Goal: Task Accomplishment & Management: Manage account settings

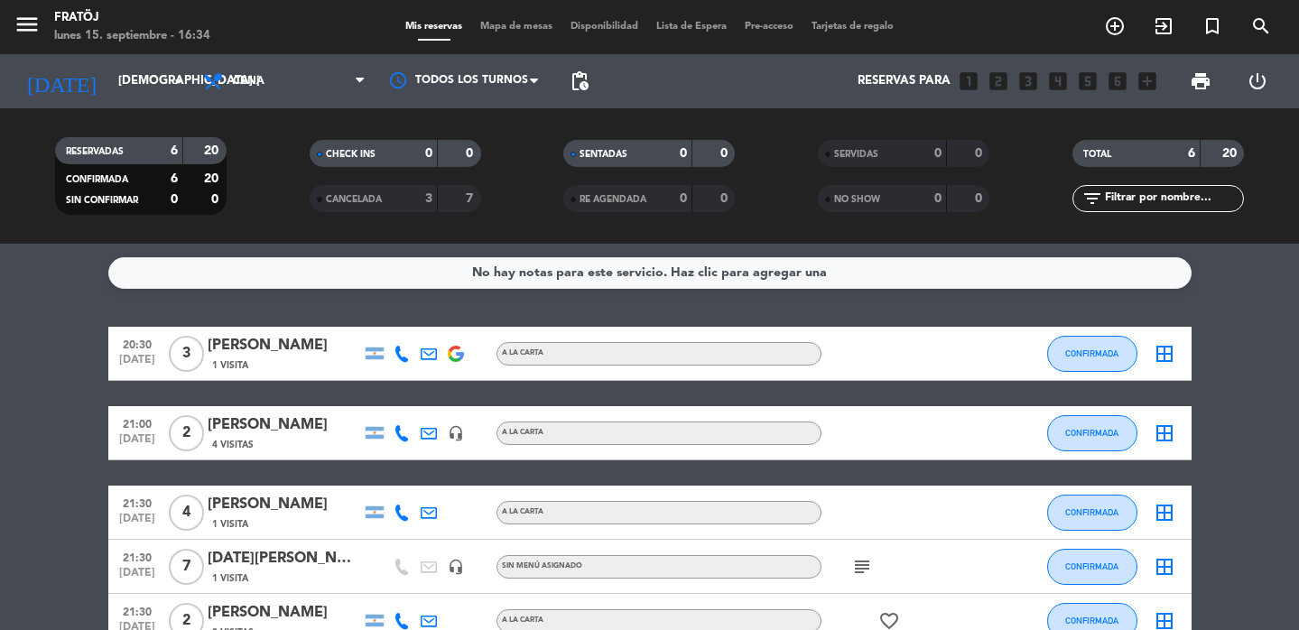
click at [151, 72] on input "[DEMOGRAPHIC_DATA] [DATE]" at bounding box center [188, 81] width 159 height 32
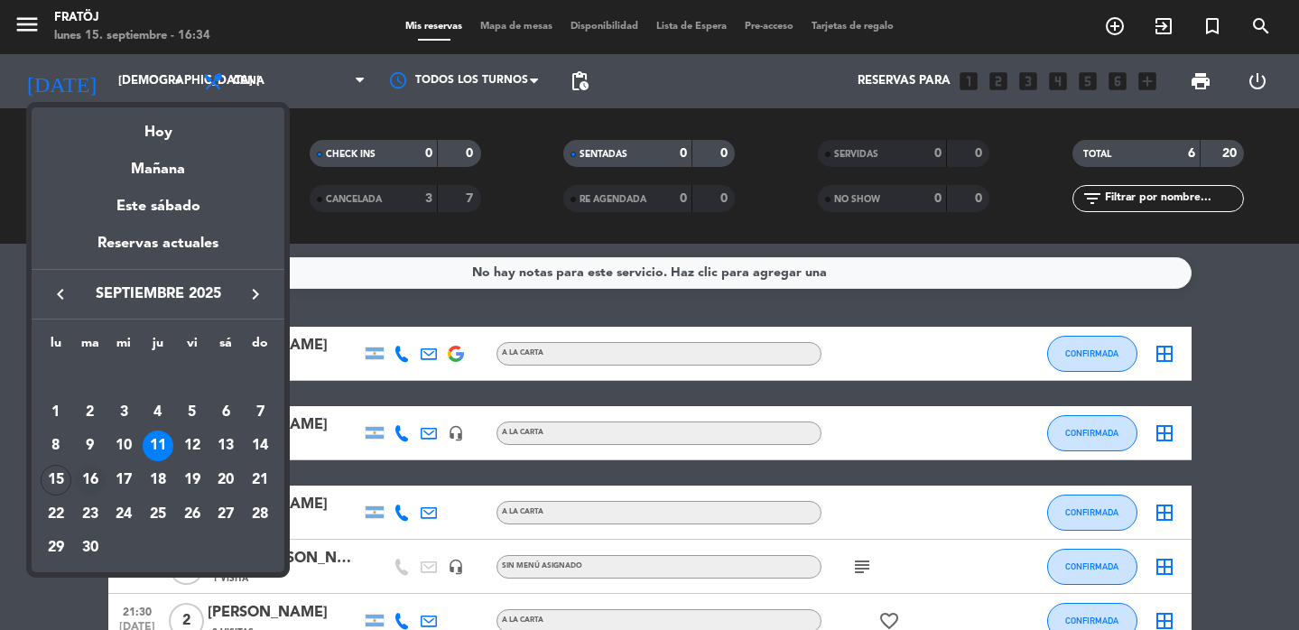
click at [87, 481] on div "16" at bounding box center [90, 480] width 31 height 31
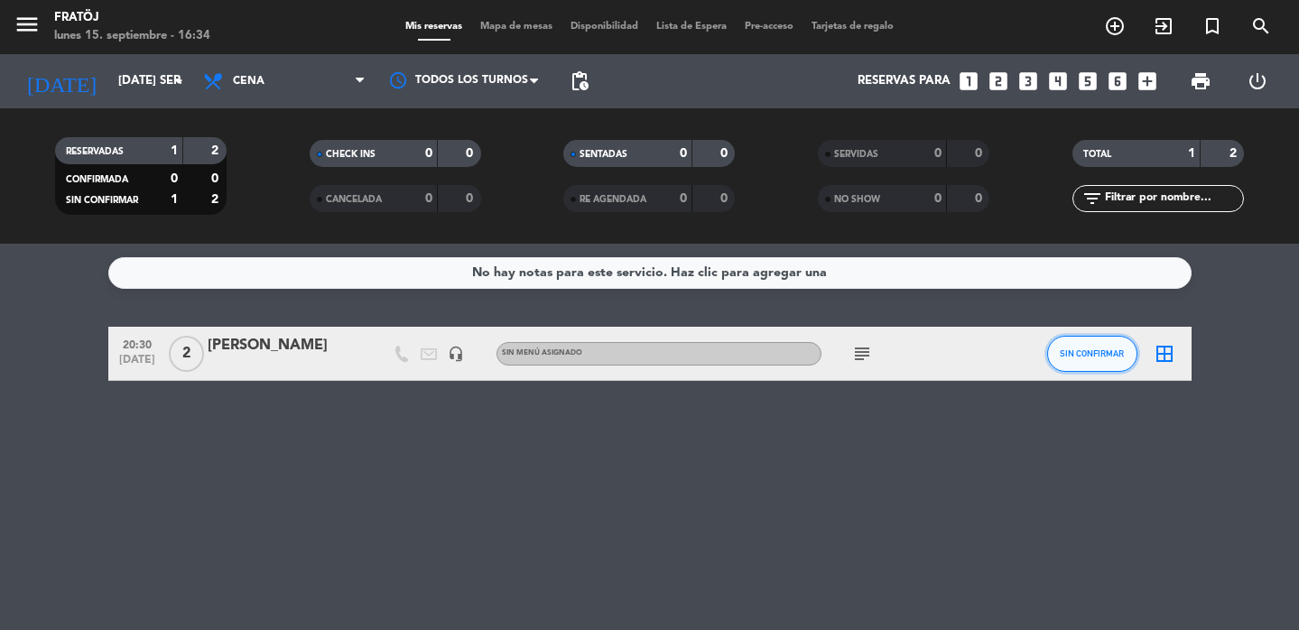
click at [1078, 343] on button "SIN CONFIRMAR" at bounding box center [1092, 354] width 90 height 36
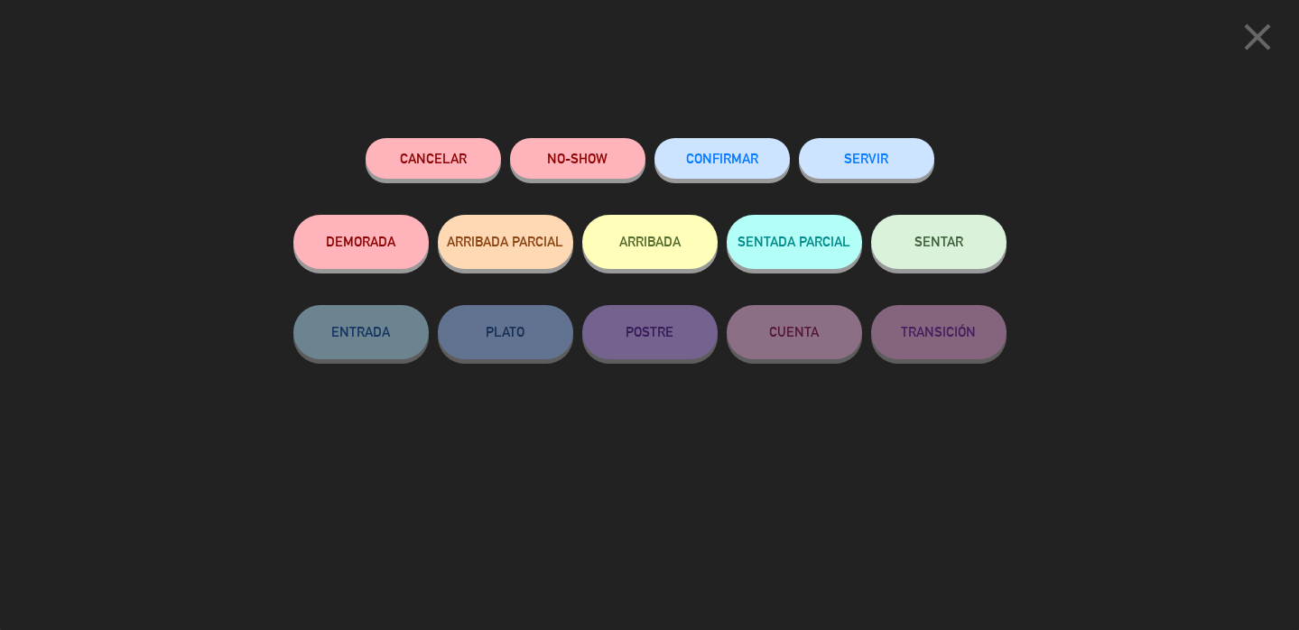
click at [746, 165] on span "CONFIRMAR" at bounding box center [722, 158] width 72 height 15
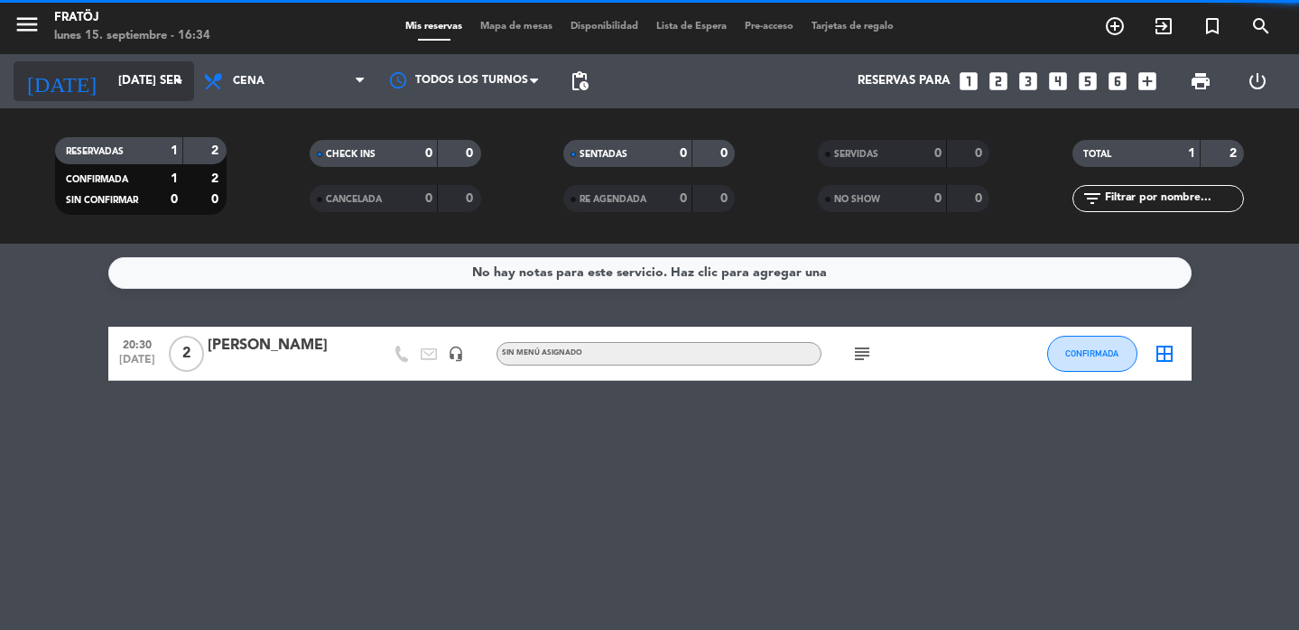
click at [137, 84] on input "[DATE] sep." at bounding box center [188, 81] width 159 height 32
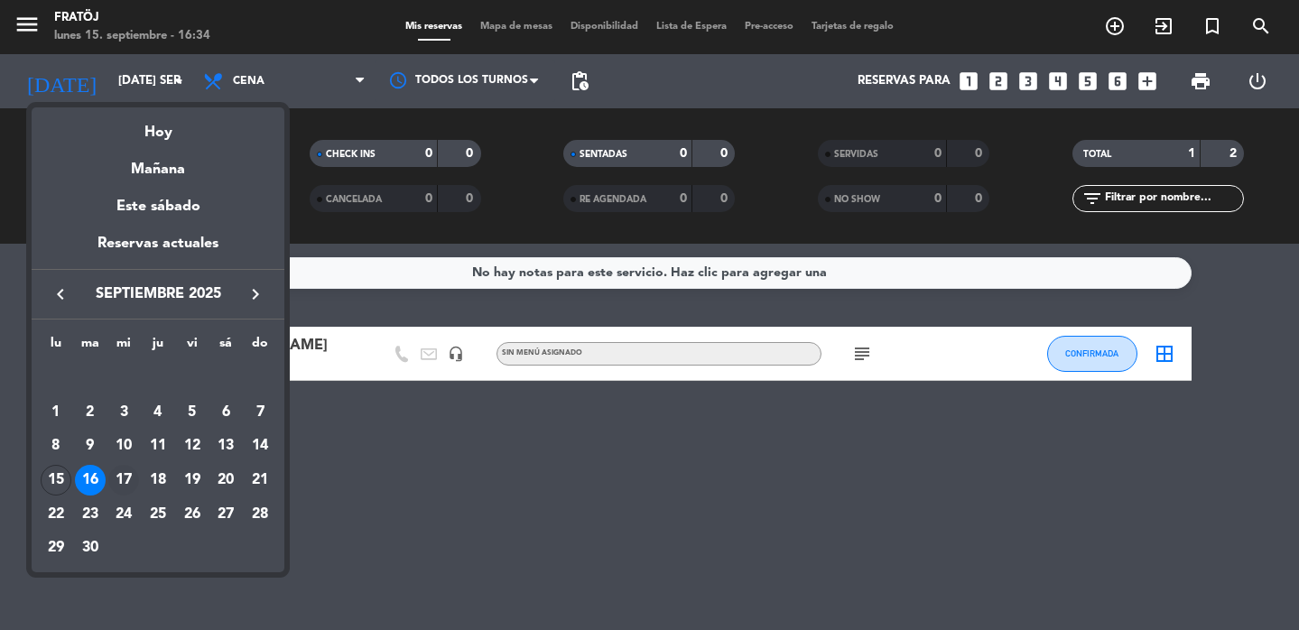
click at [117, 482] on div "17" at bounding box center [123, 480] width 31 height 31
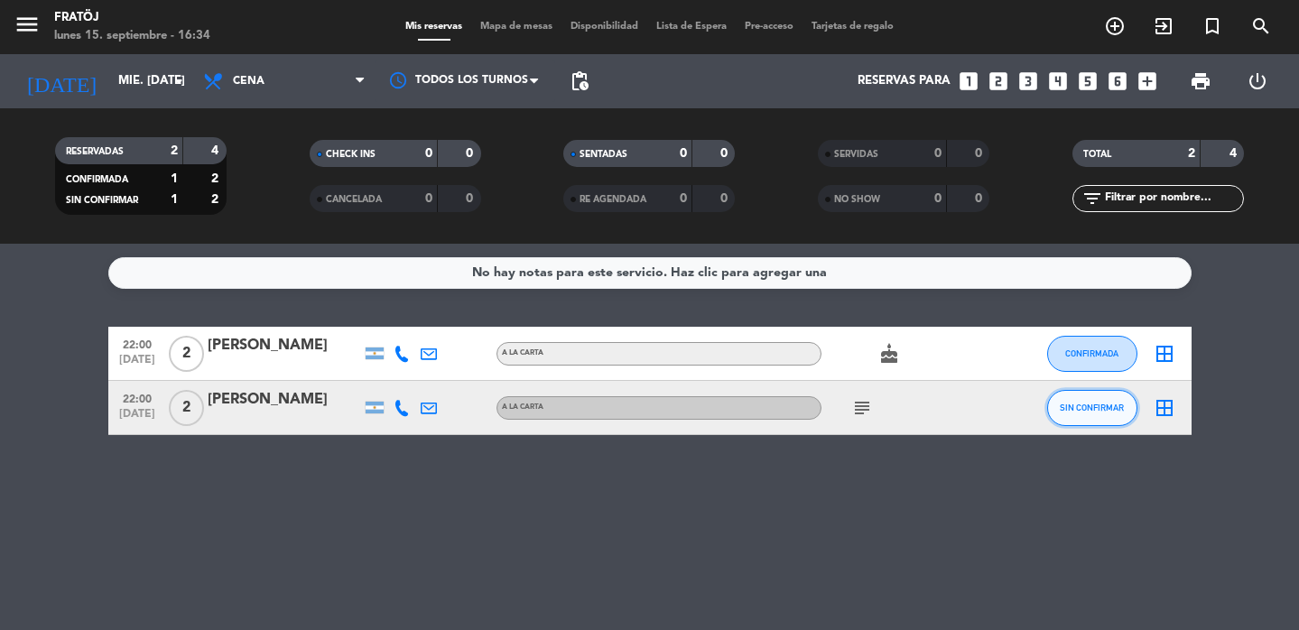
click at [1055, 405] on button "SIN CONFIRMAR" at bounding box center [1092, 408] width 90 height 36
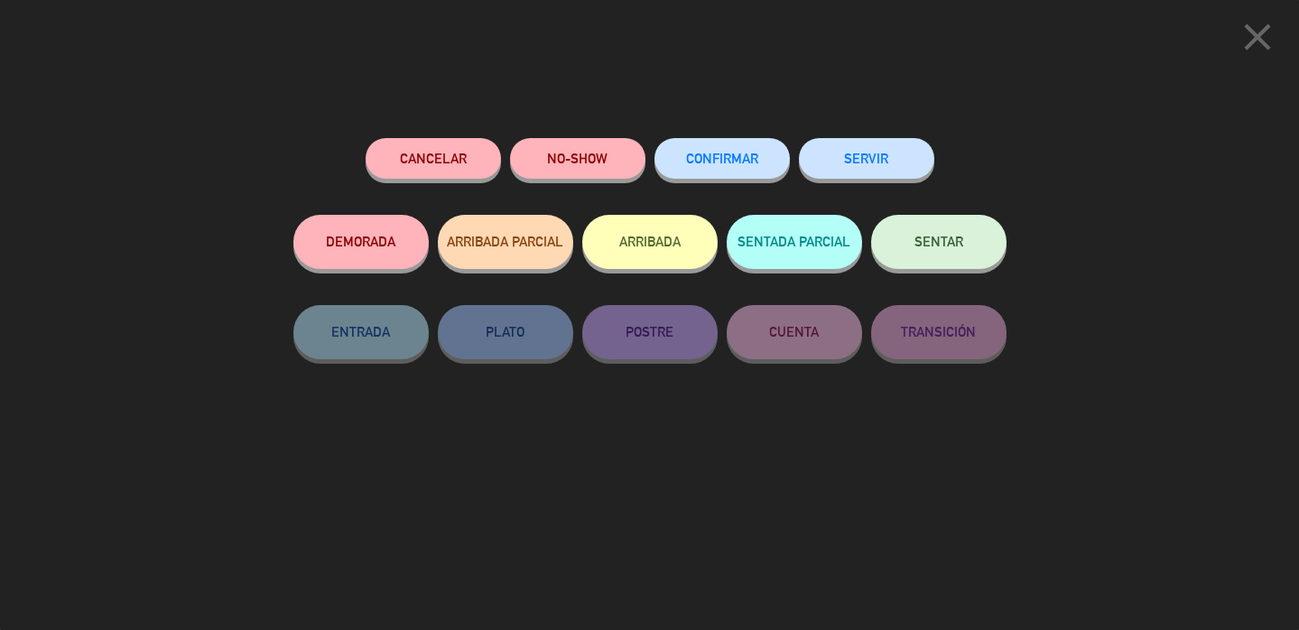
click at [709, 158] on span "CONFIRMAR" at bounding box center [722, 158] width 72 height 15
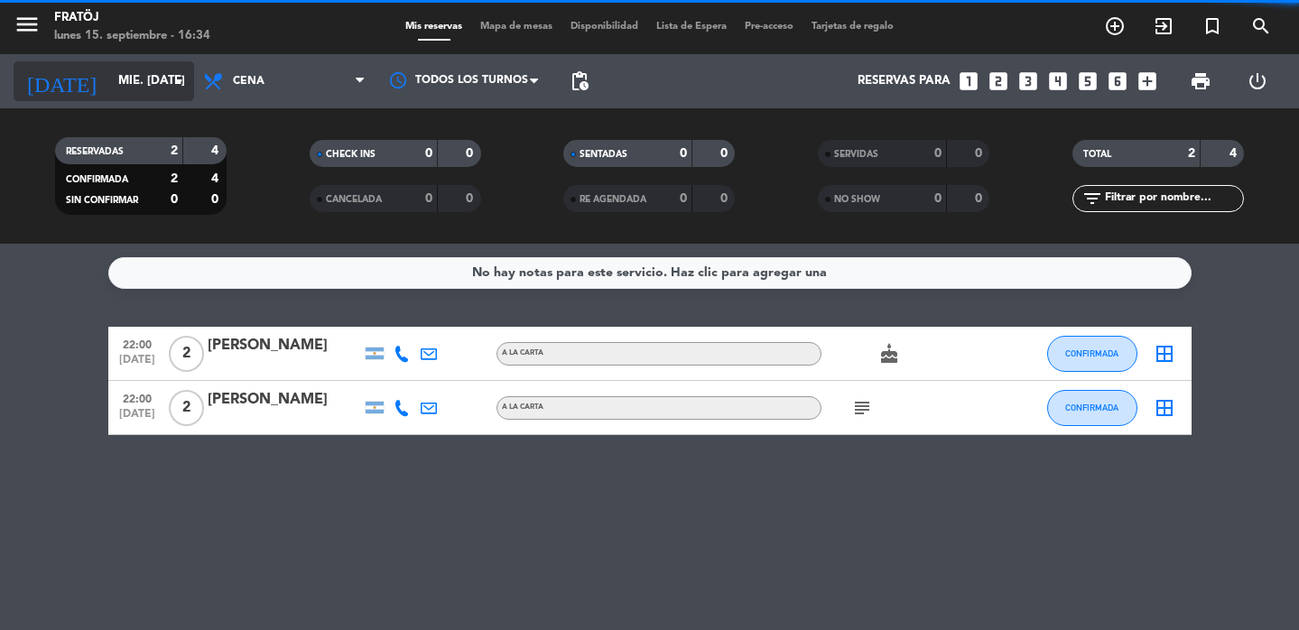
click at [118, 88] on input "mié. [DATE]" at bounding box center [188, 81] width 159 height 32
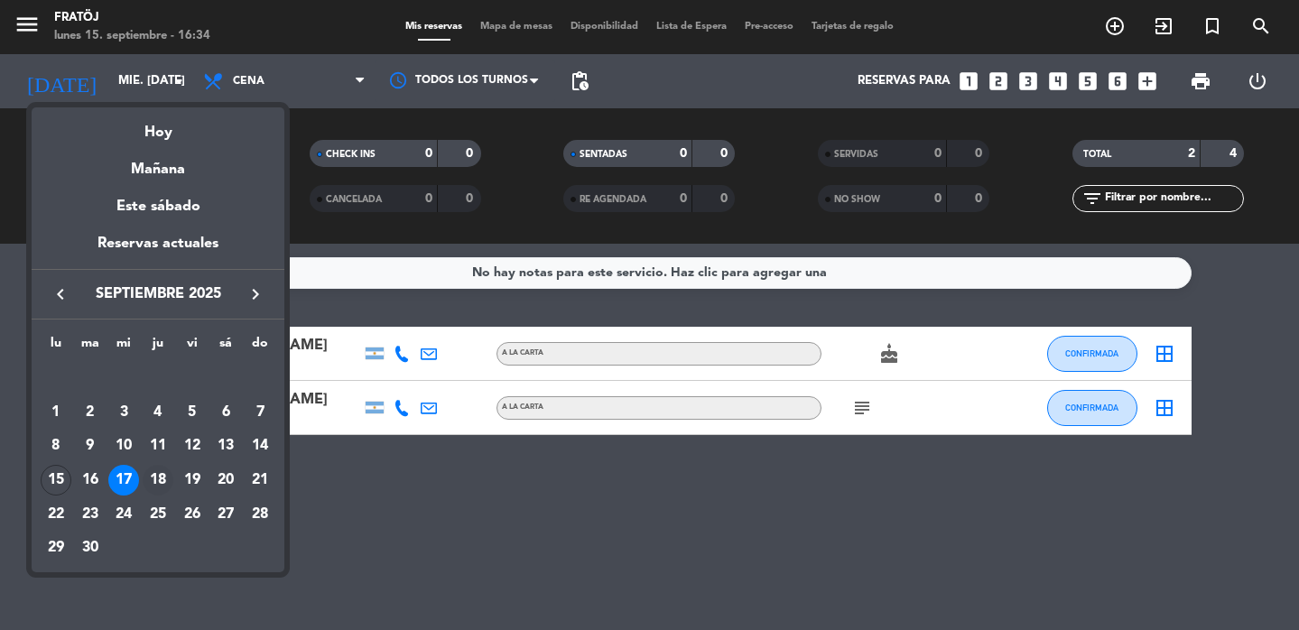
click at [161, 481] on div "18" at bounding box center [158, 480] width 31 height 31
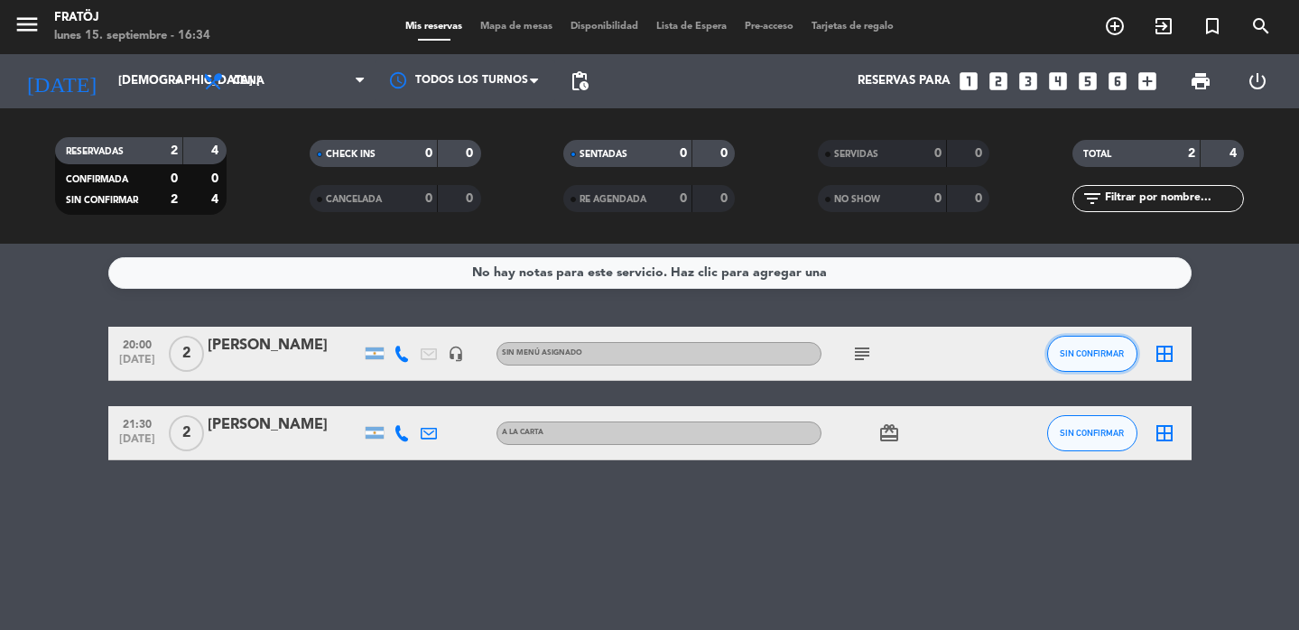
click at [1114, 358] on button "SIN CONFIRMAR" at bounding box center [1092, 354] width 90 height 36
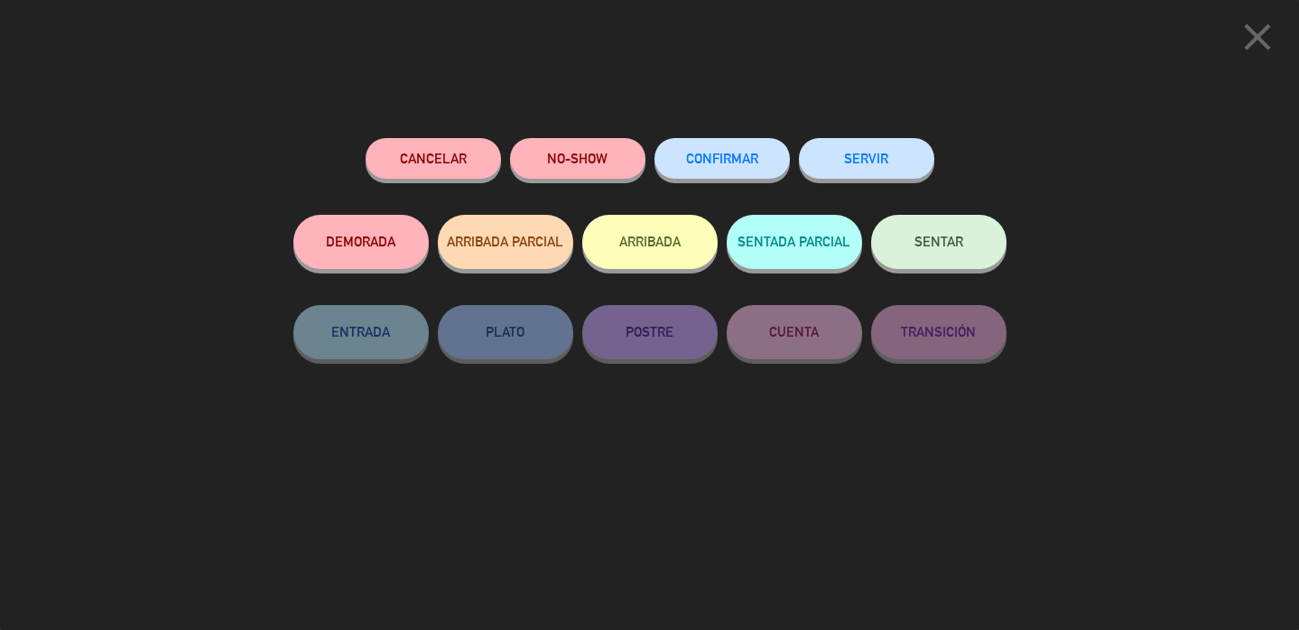
click at [708, 163] on span "CONFIRMAR" at bounding box center [722, 158] width 72 height 15
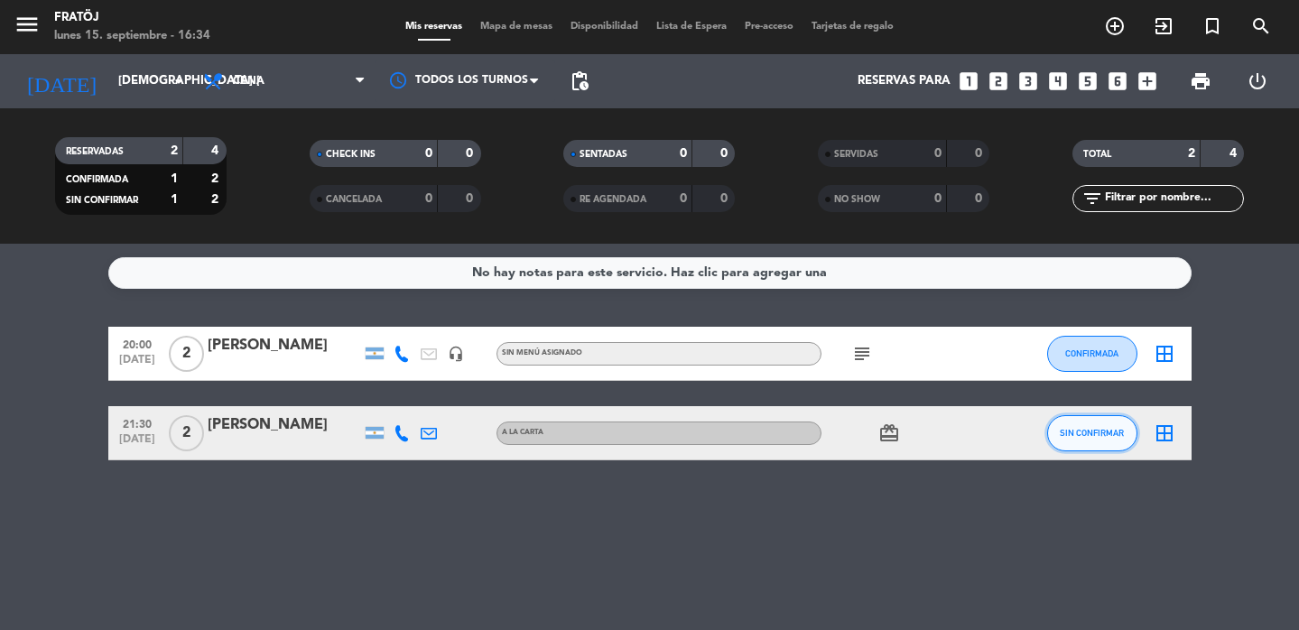
click at [1103, 428] on span "SIN CONFIRMAR" at bounding box center [1092, 433] width 64 height 10
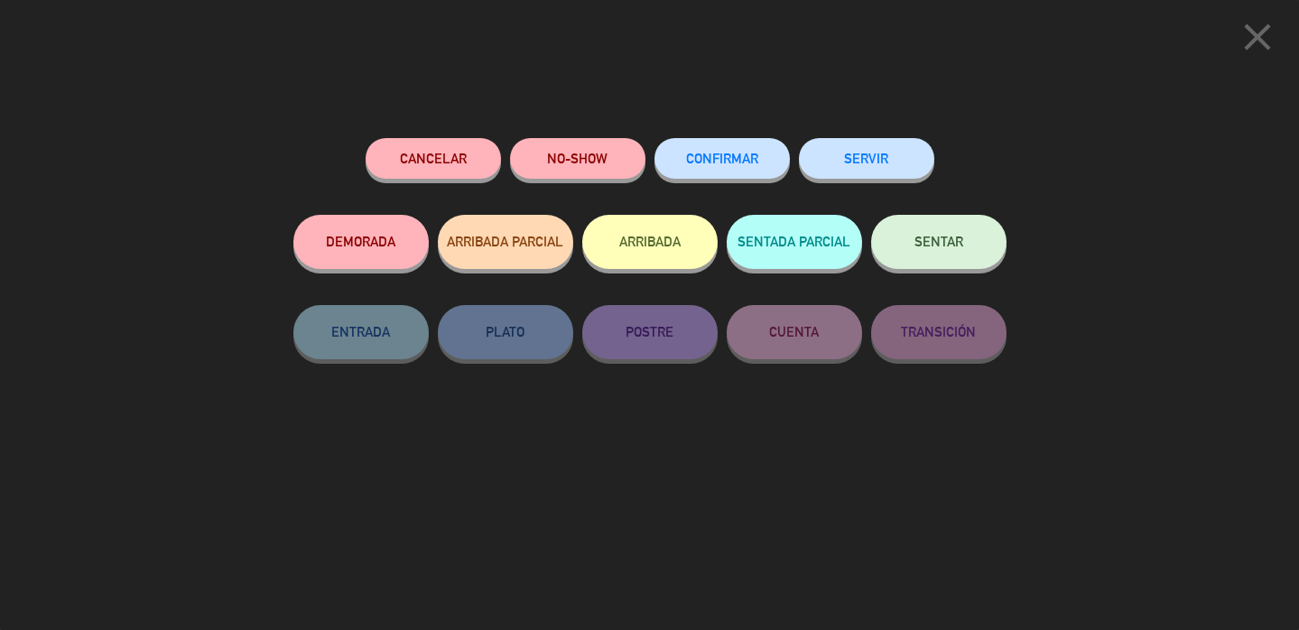
click at [710, 177] on button "CONFIRMAR" at bounding box center [721, 158] width 135 height 41
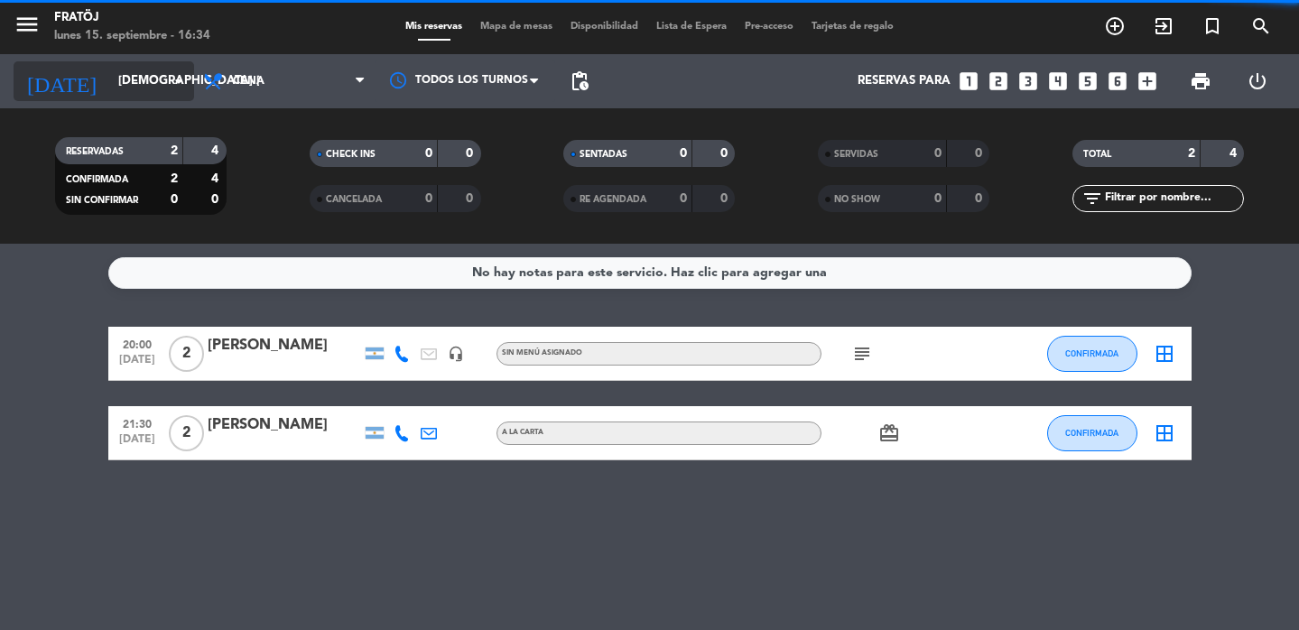
click at [118, 91] on input "[DEMOGRAPHIC_DATA] [DATE]" at bounding box center [188, 81] width 159 height 32
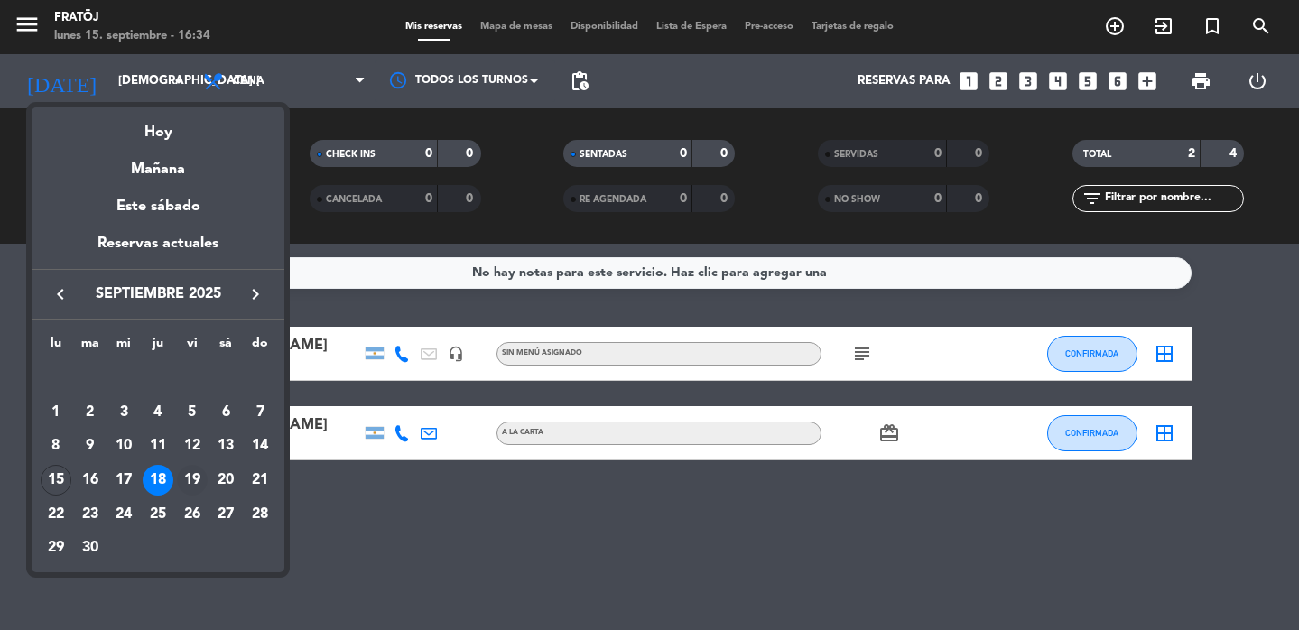
click at [190, 482] on div "19" at bounding box center [192, 480] width 31 height 31
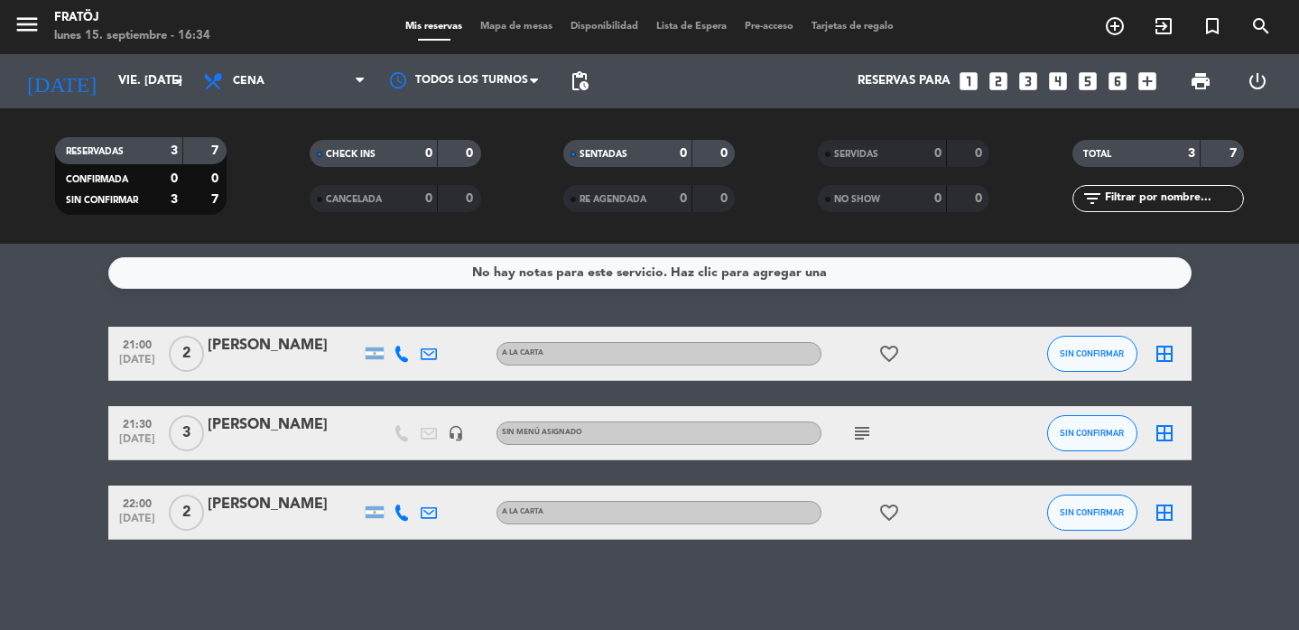
click at [1102, 357] on span "SIN CONFIRMAR" at bounding box center [1092, 353] width 64 height 10
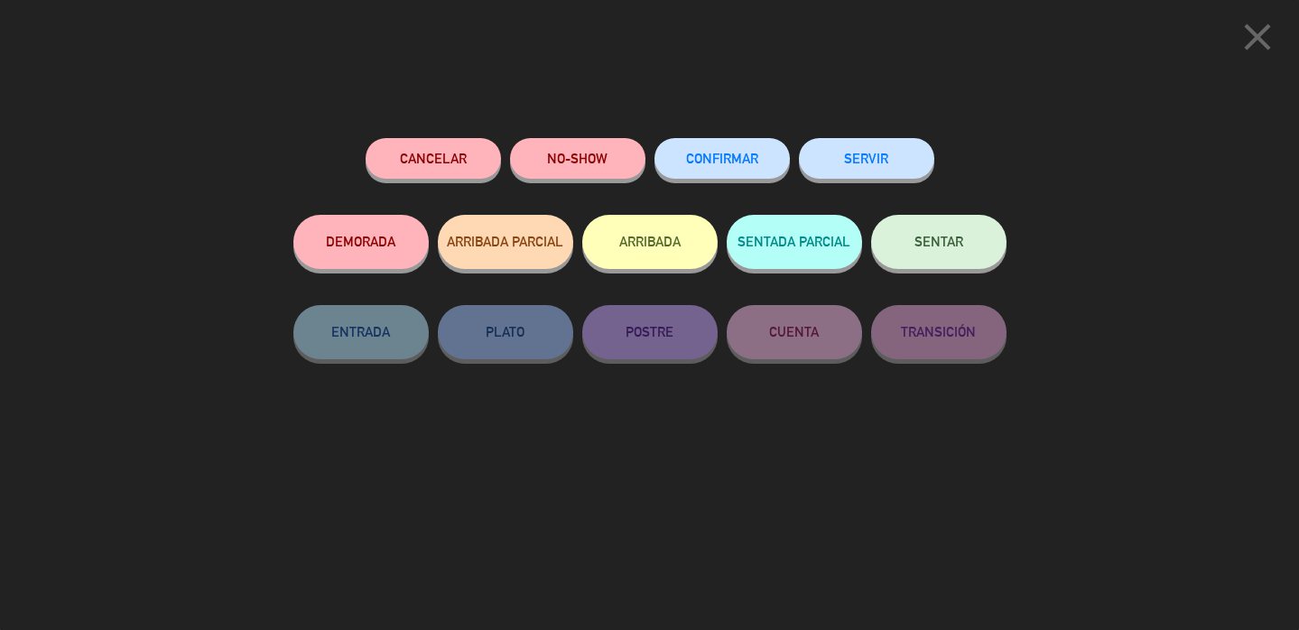
click at [752, 162] on span "CONFIRMAR" at bounding box center [722, 158] width 72 height 15
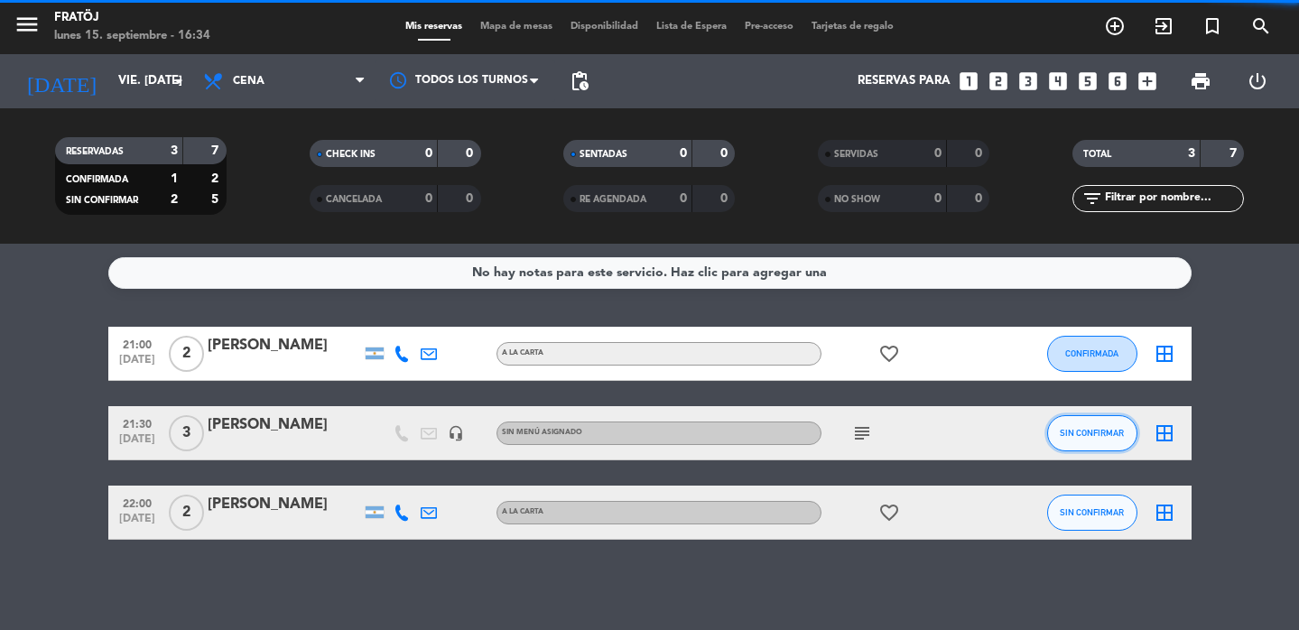
click at [1087, 435] on span "SIN CONFIRMAR" at bounding box center [1092, 433] width 64 height 10
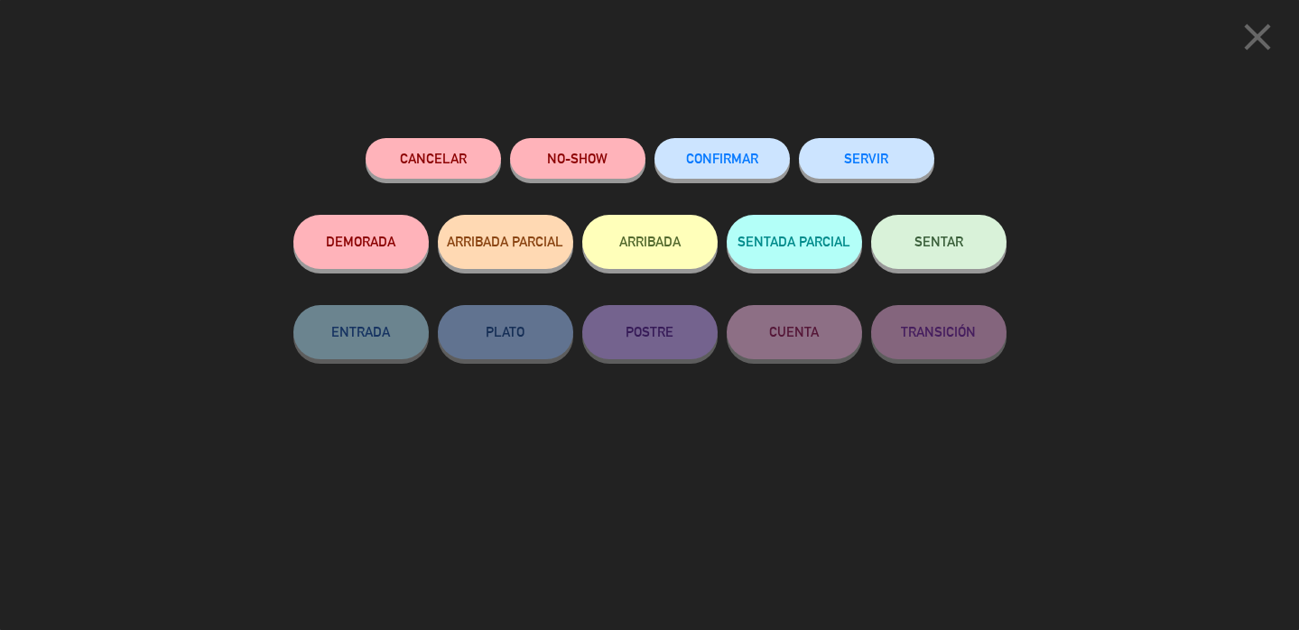
click at [724, 172] on button "CONFIRMAR" at bounding box center [721, 158] width 135 height 41
click at [714, 170] on button "CONFIRMAR" at bounding box center [721, 158] width 135 height 41
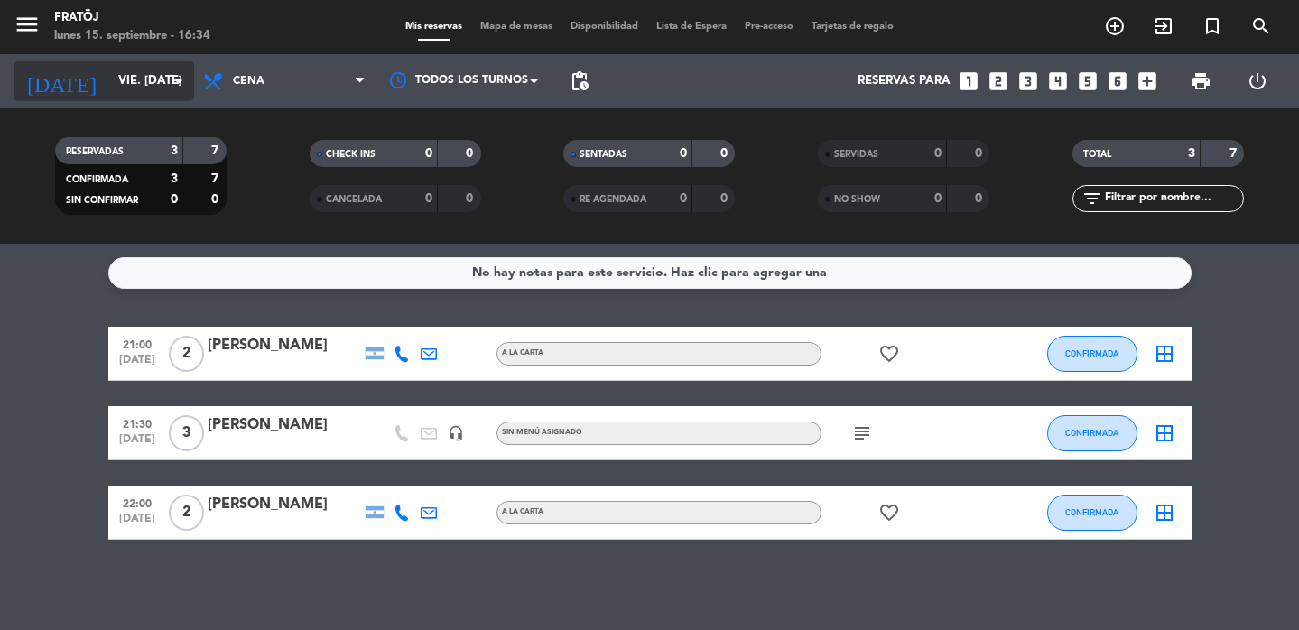
click at [109, 86] on input "vie. [DATE]" at bounding box center [188, 81] width 159 height 32
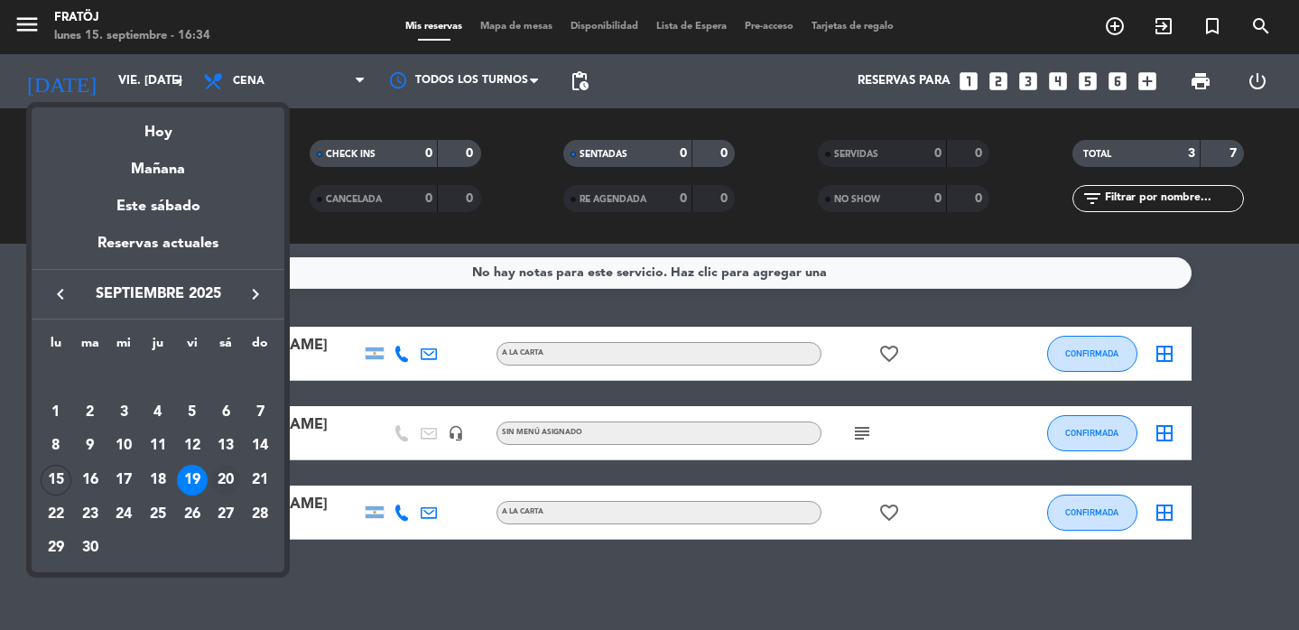
click at [226, 476] on div "20" at bounding box center [225, 480] width 31 height 31
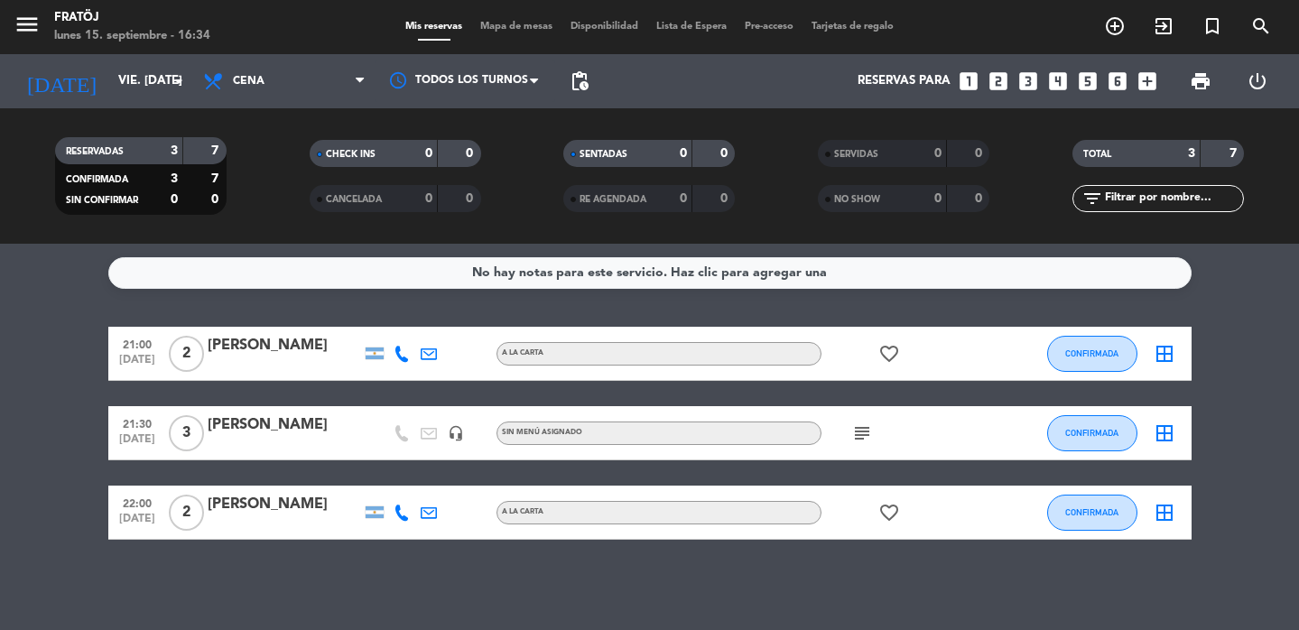
type input "sáb. [DATE]"
